Goal: Transaction & Acquisition: Purchase product/service

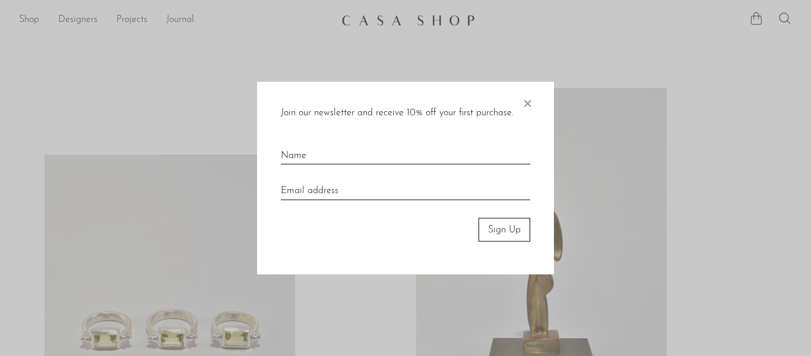
click at [529, 100] on span "×" at bounding box center [527, 100] width 12 height 38
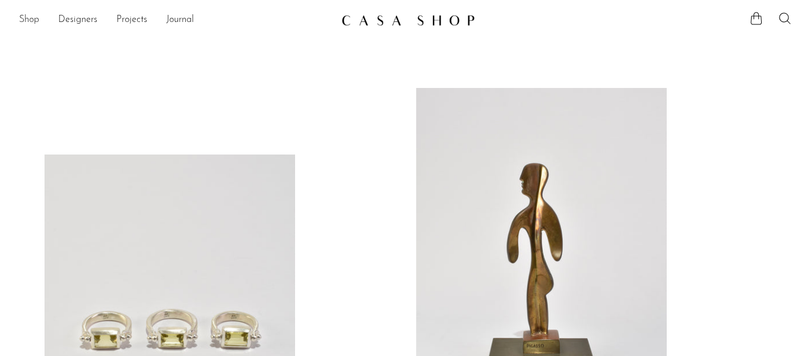
click at [27, 19] on link "Shop" at bounding box center [29, 19] width 20 height 15
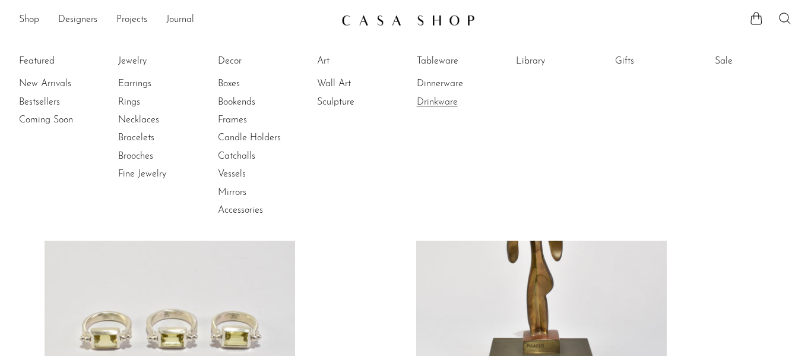
click at [429, 105] on link "Drinkware" at bounding box center [461, 102] width 89 height 13
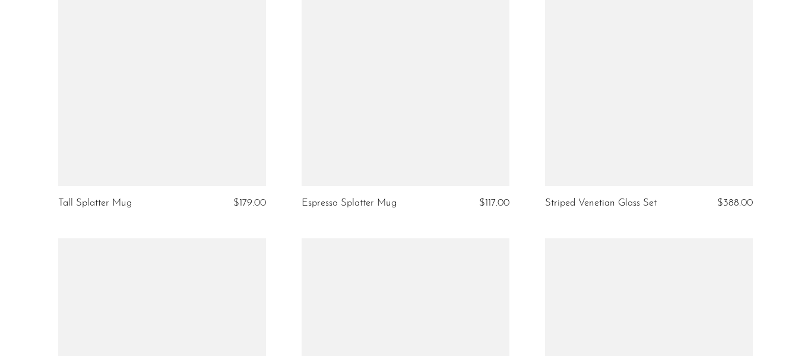
scroll to position [548, 0]
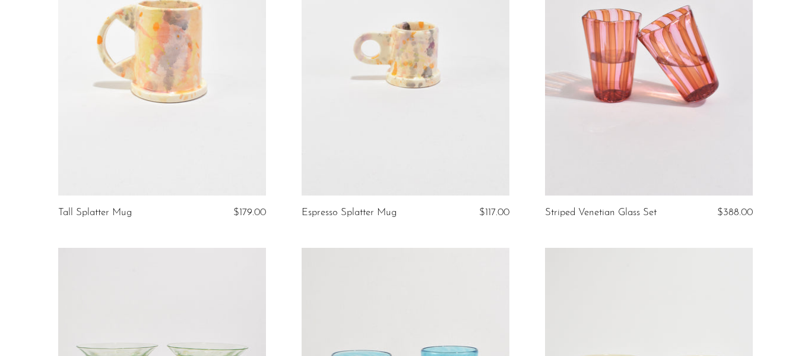
click at [653, 103] on link at bounding box center [649, 49] width 208 height 291
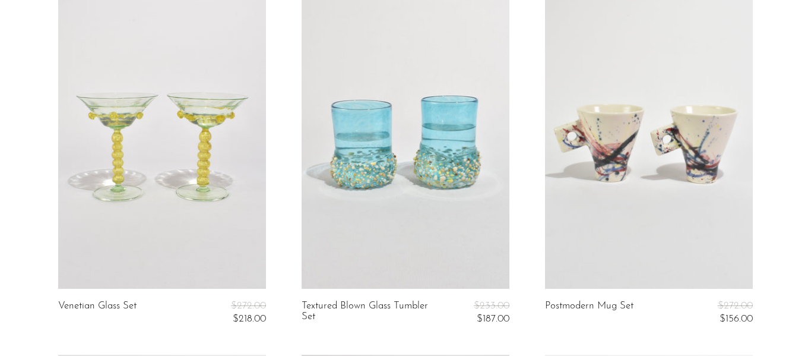
scroll to position [800, 0]
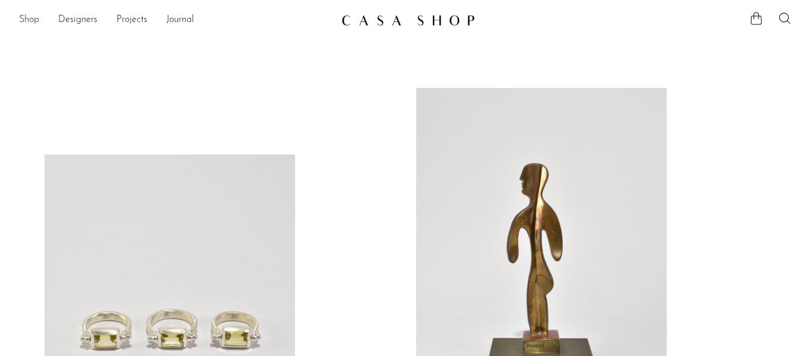
click at [35, 20] on link "Shop" at bounding box center [29, 19] width 20 height 15
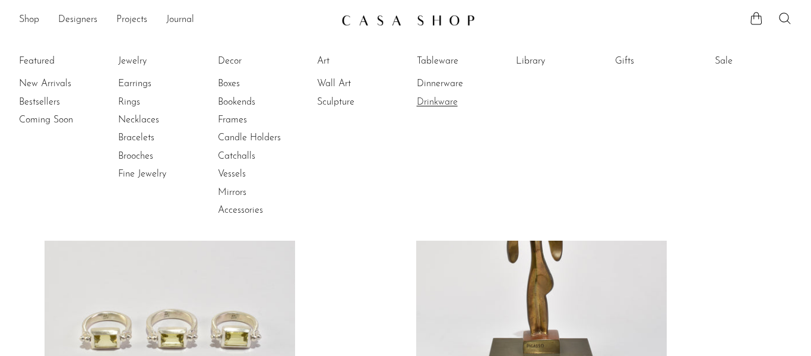
click at [439, 100] on link "Drinkware" at bounding box center [461, 102] width 89 height 13
